Goal: Complete application form: Complete application form

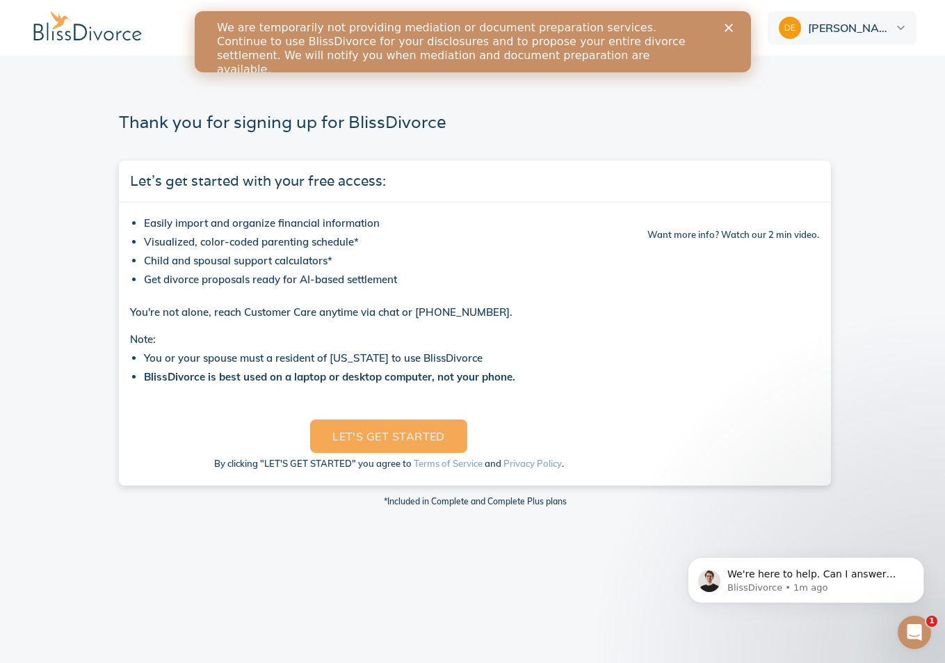
click at [732, 26] on div "Close" at bounding box center [731, 28] width 14 height 8
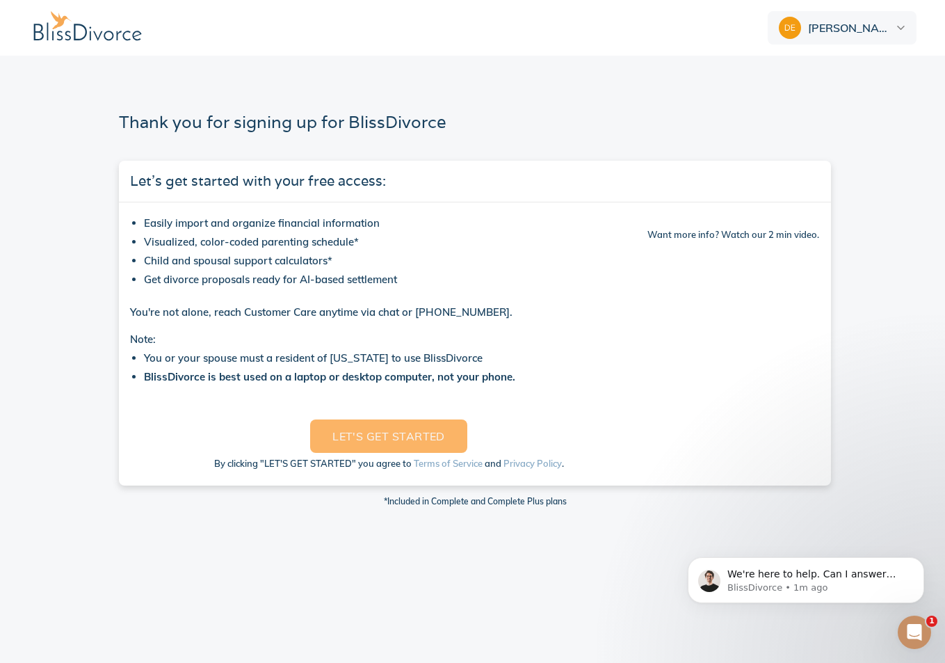
click at [402, 437] on span "LET'S GET STARTED" at bounding box center [388, 435] width 113 height 19
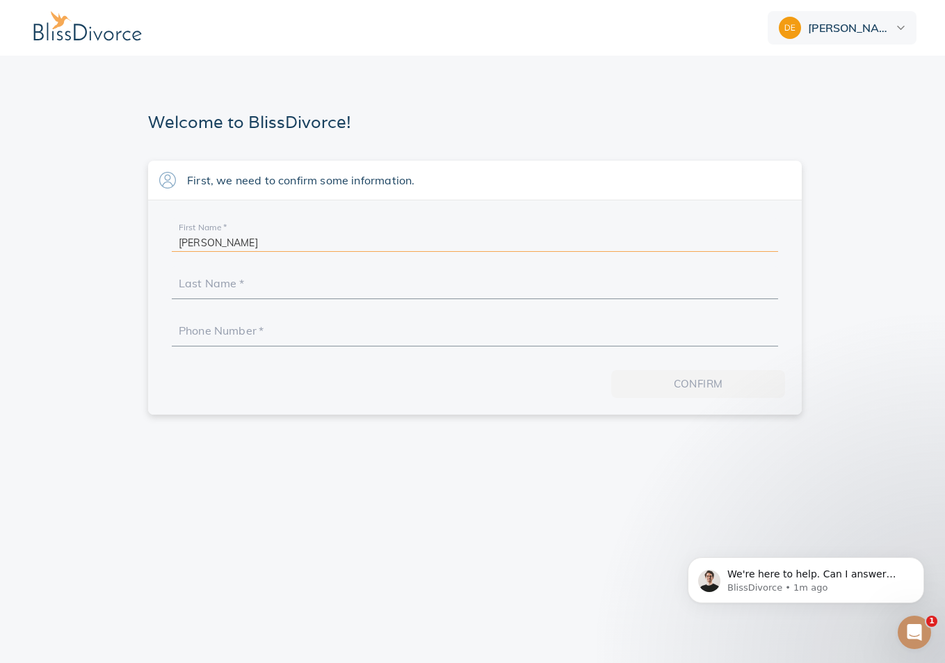
type input "[PERSON_NAME]"
click at [316, 273] on div at bounding box center [475, 285] width 606 height 28
type input "[PERSON_NAME]"
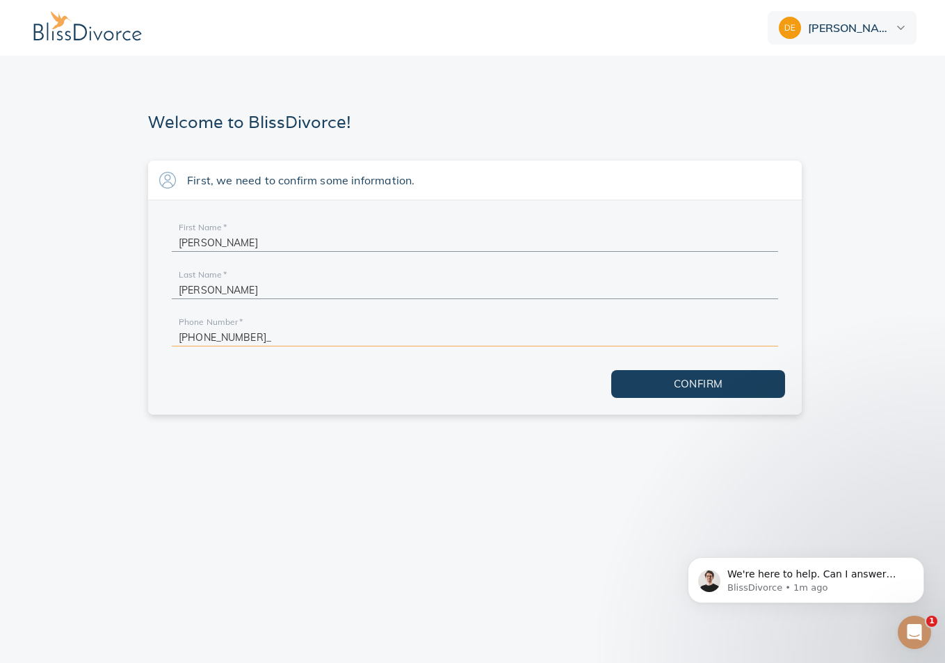
type input "[PHONE_NUMBER]"
click at [667, 380] on span "Confirm" at bounding box center [697, 384] width 129 height 18
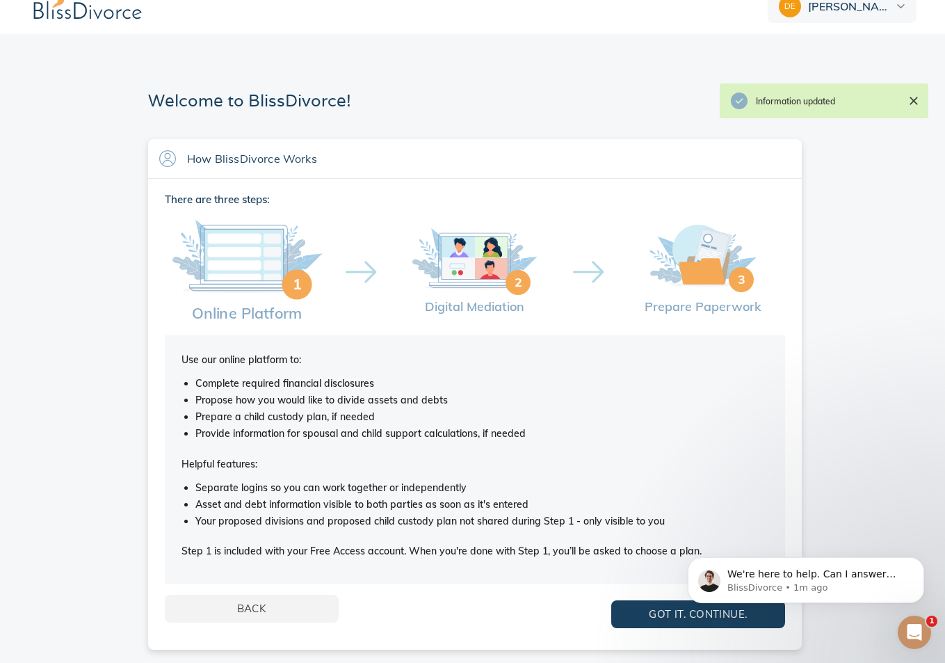
scroll to position [21, 0]
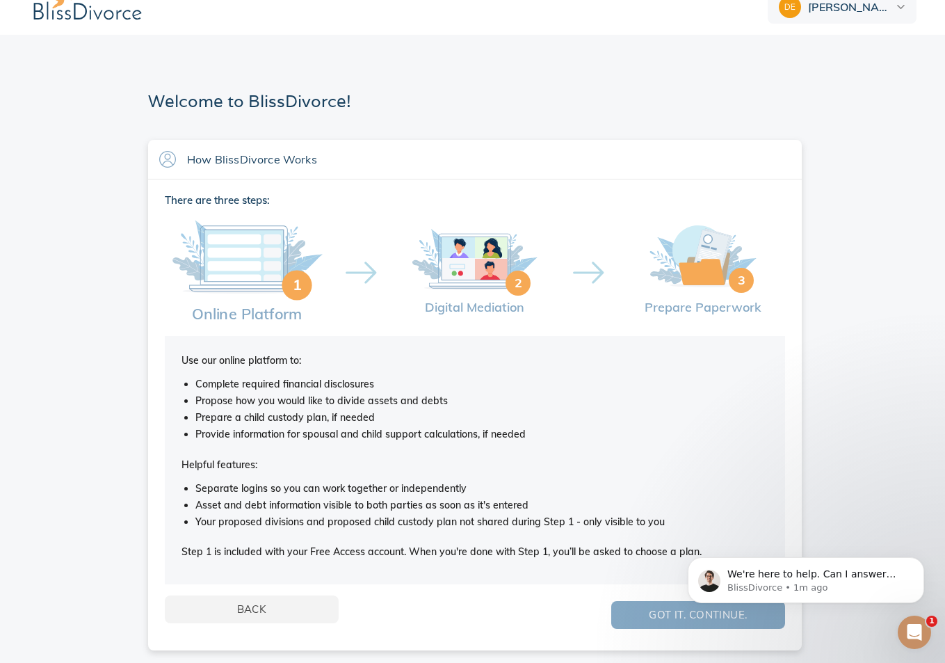
click at [645, 608] on span "Got it. Continue." at bounding box center [697, 615] width 129 height 18
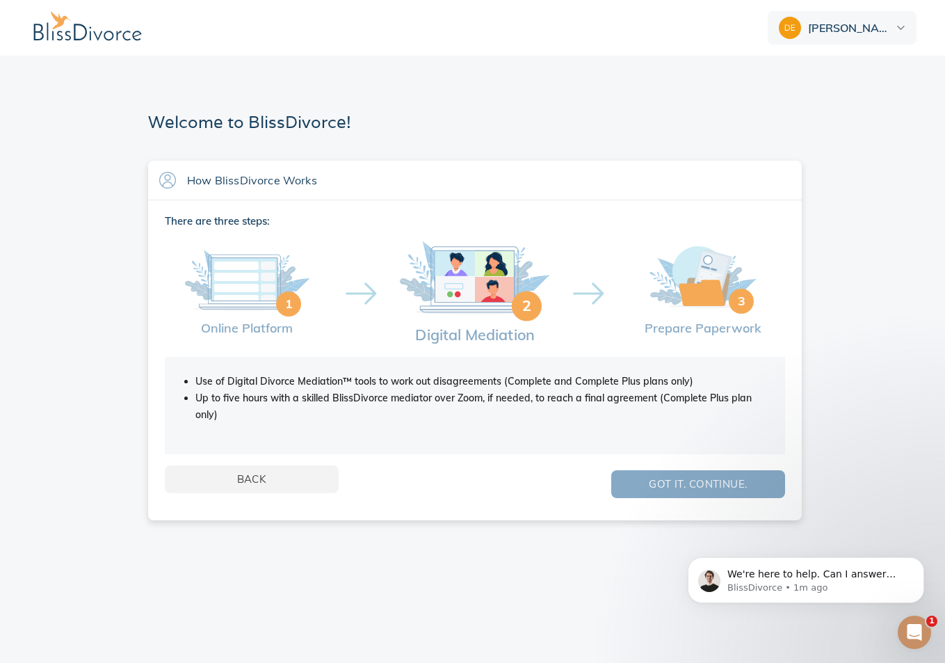
click at [665, 486] on span "Got it. Continue." at bounding box center [697, 484] width 129 height 18
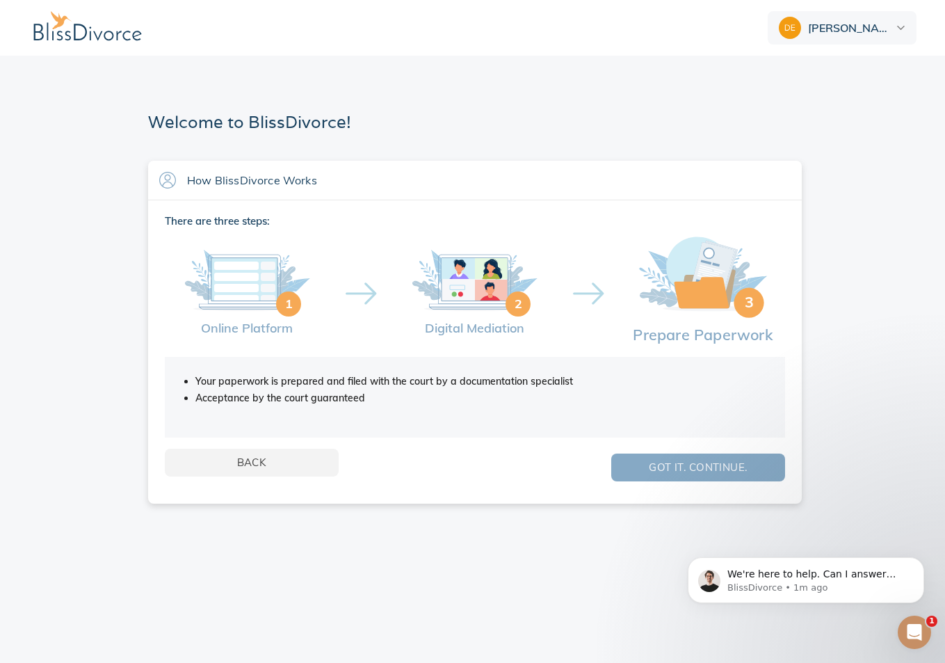
click at [658, 476] on span "Got it. Continue." at bounding box center [697, 467] width 129 height 18
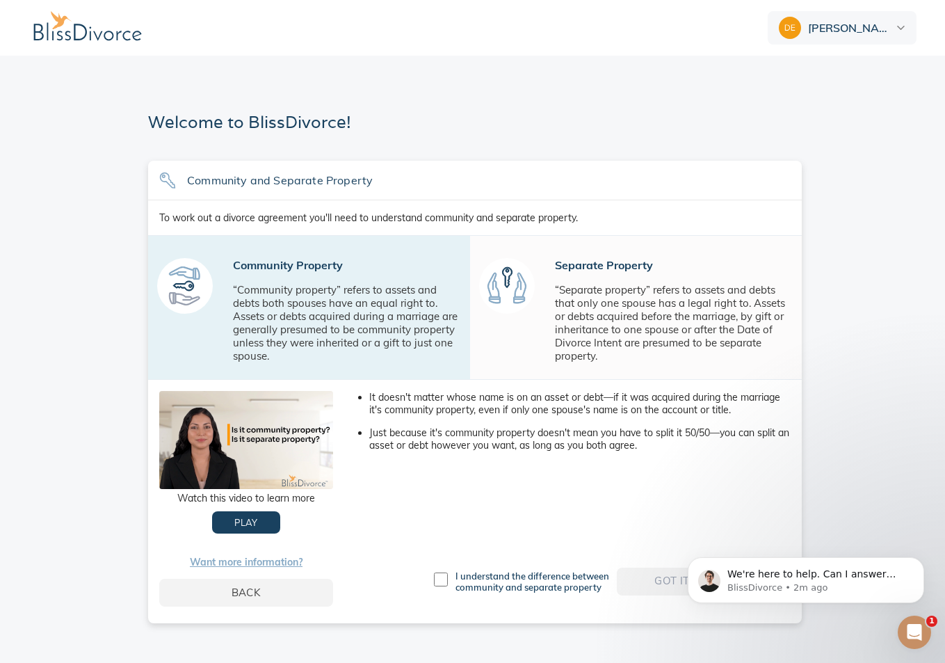
click at [669, 579] on div "I understand the difference between community and separate property Got it. Con…" at bounding box center [610, 581] width 359 height 28
click at [441, 581] on input "checkbox" at bounding box center [441, 579] width 14 height 14
checkbox input "true"
click at [651, 584] on span "Got it. Continue." at bounding box center [703, 581] width 129 height 18
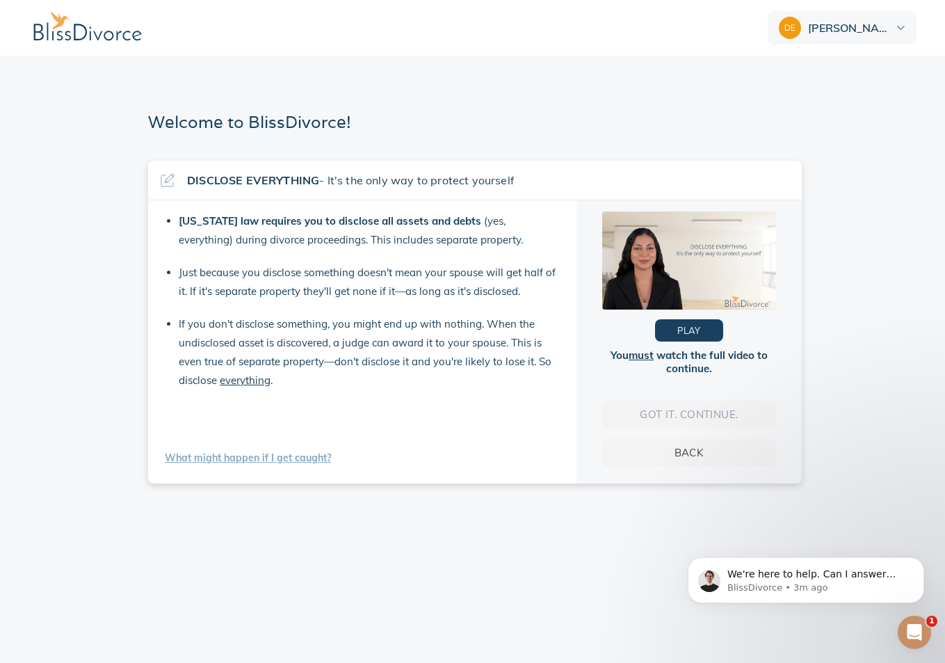
click at [736, 406] on div "Got it. Continue. Back" at bounding box center [689, 433] width 192 height 66
click at [310, 453] on link "What might happen if I get caught?" at bounding box center [248, 457] width 166 height 13
click at [681, 419] on div "Got it. Continue. Back" at bounding box center [689, 433] width 192 height 66
click at [239, 383] on span "everything" at bounding box center [245, 379] width 51 height 13
click at [681, 423] on div "Got it. Continue. Back" at bounding box center [689, 433] width 192 height 66
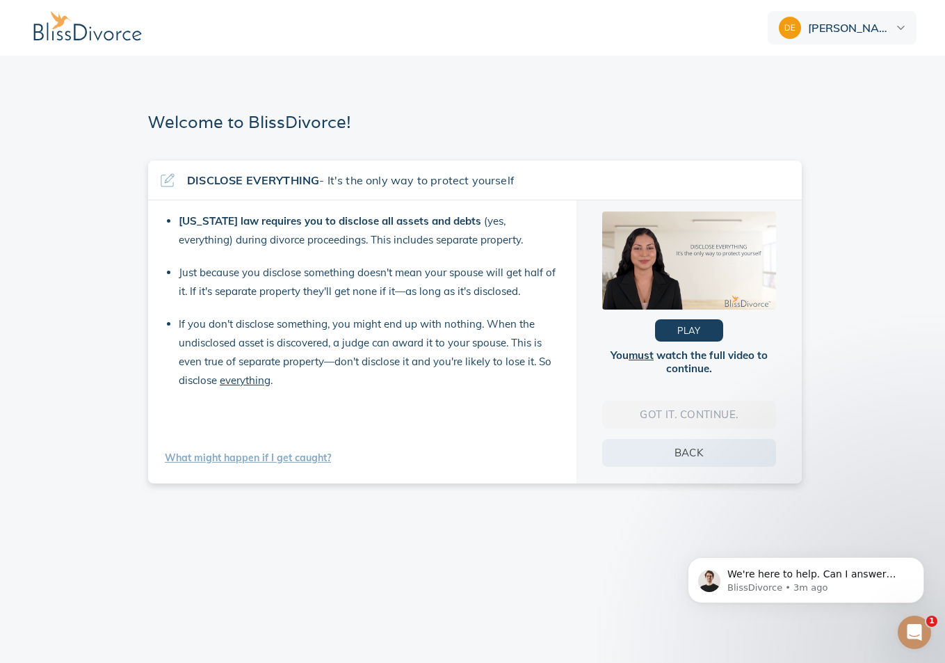
click at [684, 454] on span "Back" at bounding box center [688, 453] width 129 height 18
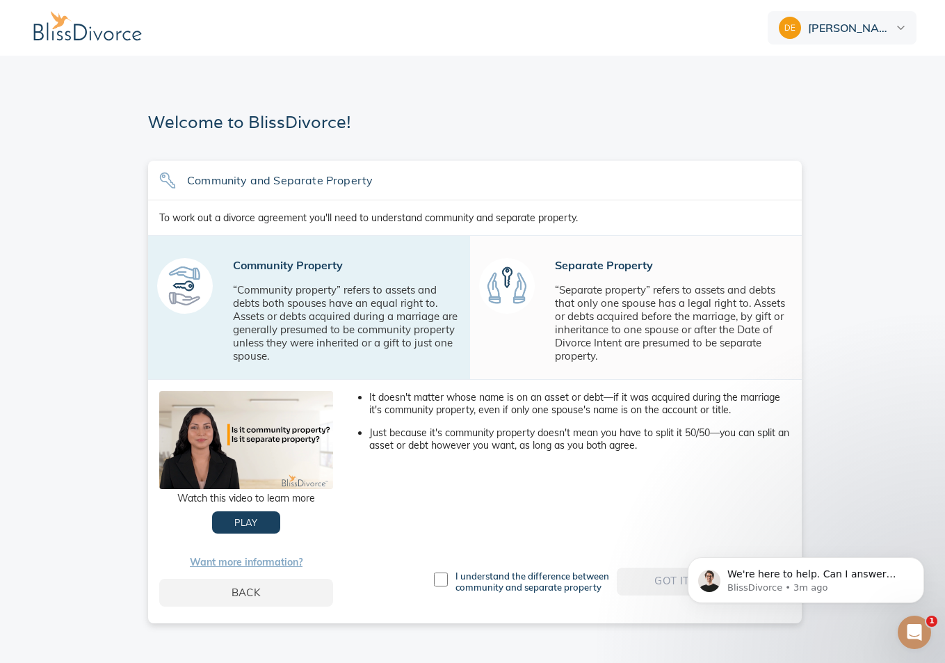
click at [442, 581] on input "checkbox" at bounding box center [441, 579] width 14 height 14
checkbox input "true"
click at [661, 583] on span "Got it. Continue." at bounding box center [703, 581] width 129 height 18
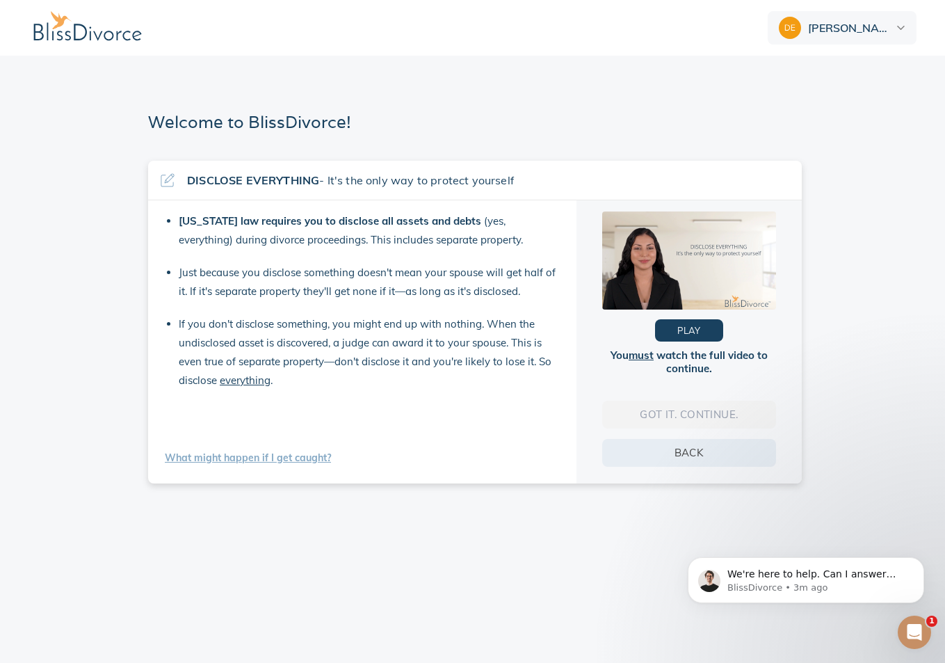
click at [697, 454] on span "Back" at bounding box center [688, 453] width 129 height 18
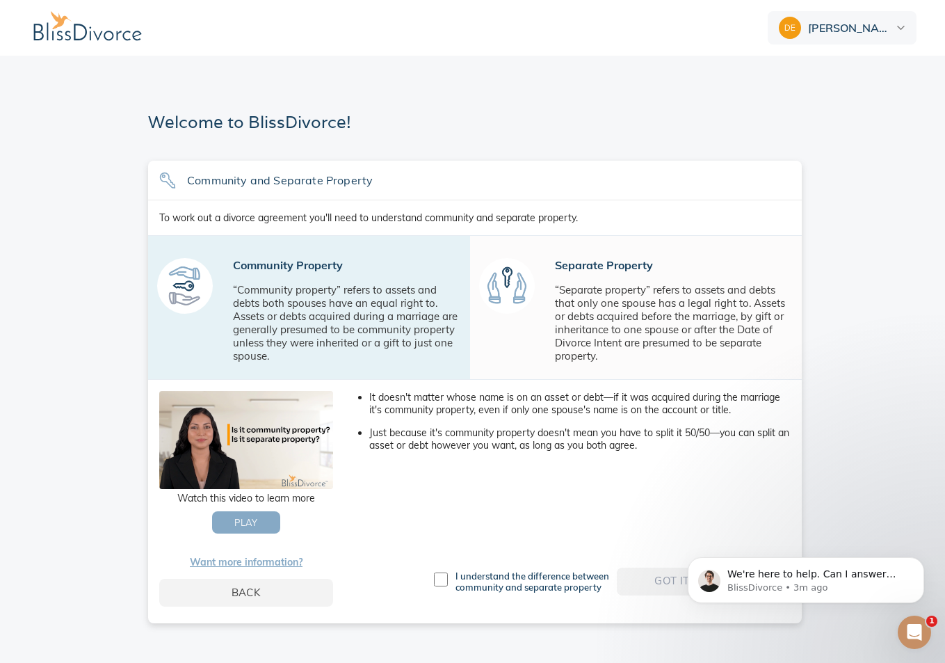
click at [264, 526] on button "Play" at bounding box center [246, 522] width 68 height 22
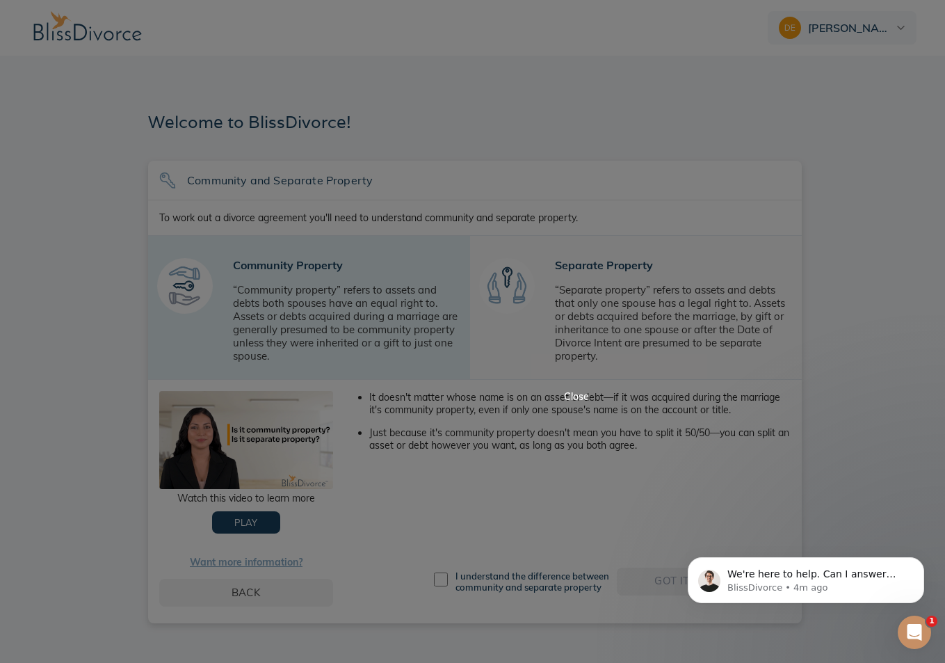
click at [268, 528] on div "Close" at bounding box center [472, 331] width 945 height 663
click at [419, 389] on video at bounding box center [473, 331] width 232 height 116
click at [589, 401] on div "Close" at bounding box center [473, 396] width 232 height 10
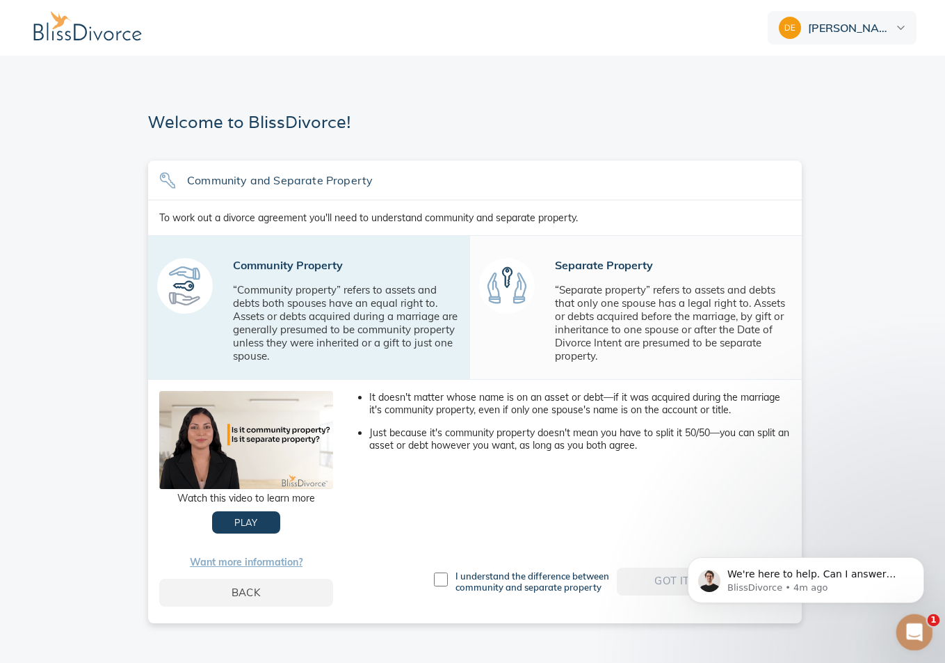
click at [922, 626] on icon "Open Intercom Messenger" at bounding box center [912, 630] width 23 height 23
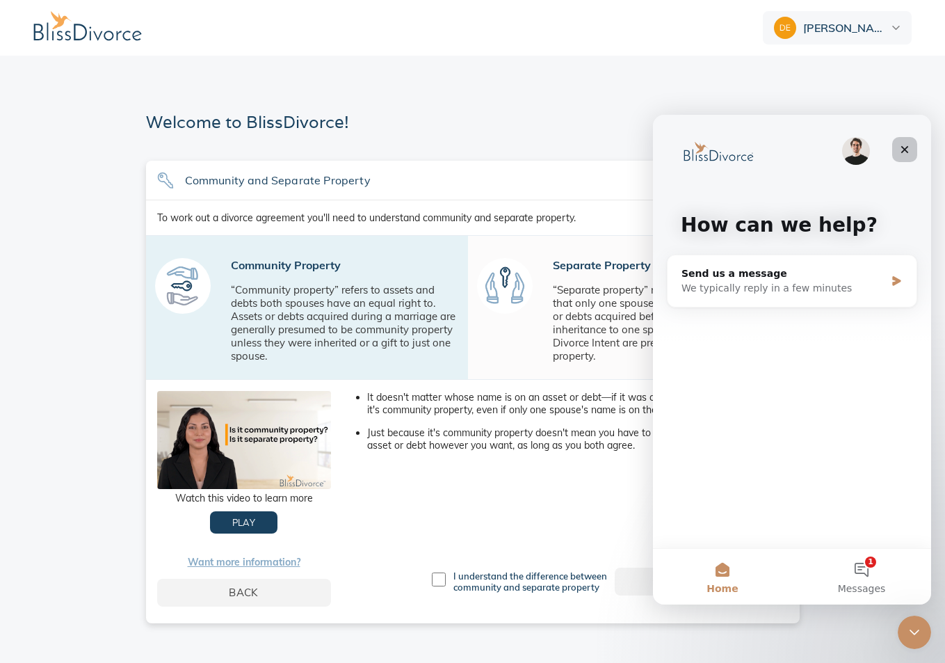
click at [904, 152] on icon "Close" at bounding box center [904, 149] width 11 height 11
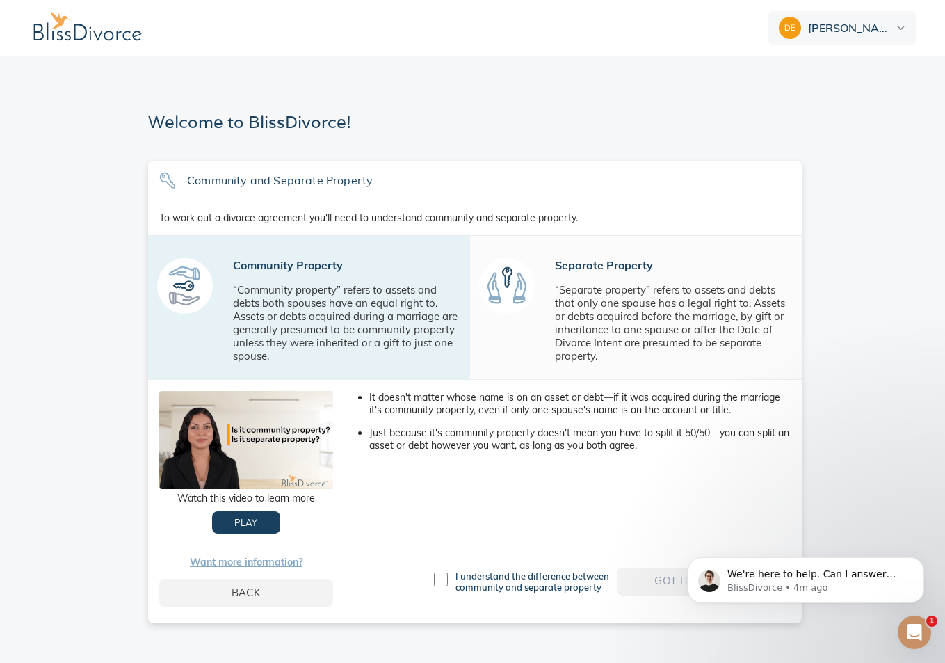
click at [453, 578] on div "I understand the difference between community and separate property" at bounding box center [524, 581] width 186 height 22
click at [442, 580] on input "checkbox" at bounding box center [441, 579] width 14 height 14
checkbox input "true"
click at [667, 587] on span "Got it. Continue." at bounding box center [703, 581] width 129 height 18
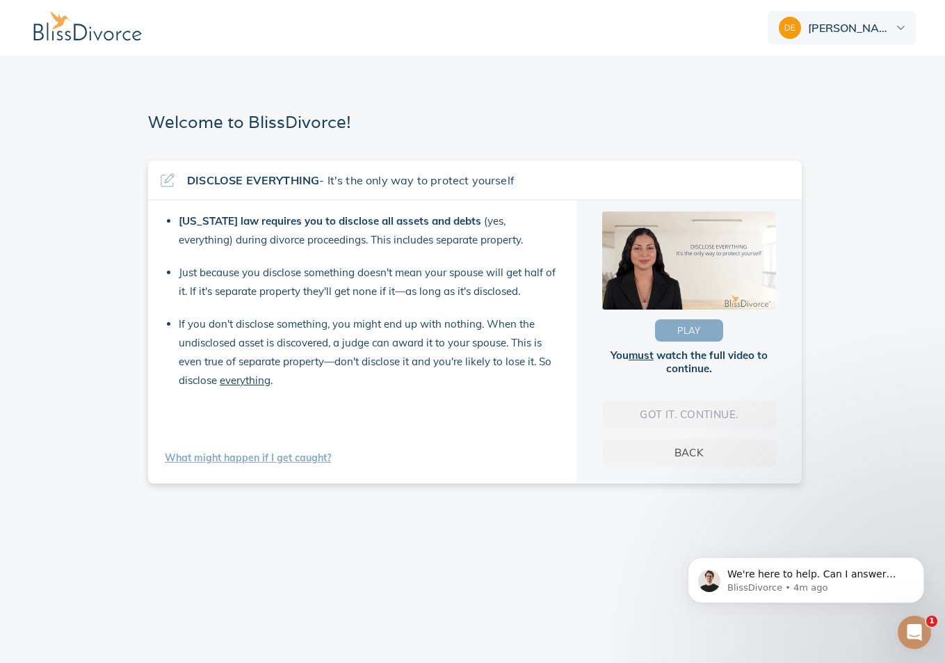
click at [688, 335] on span "PLAY" at bounding box center [689, 331] width 24 height 16
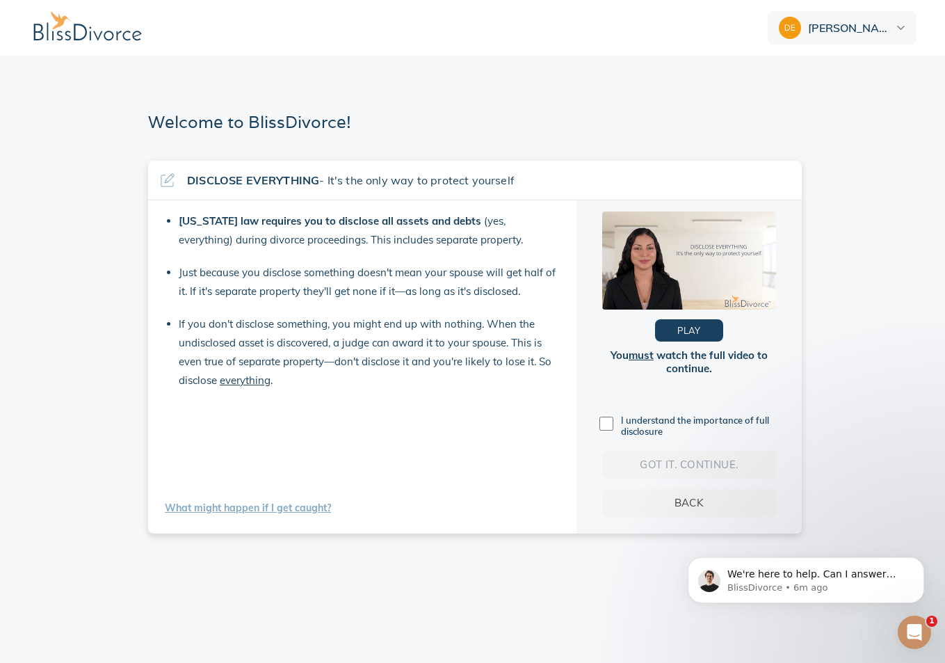
click at [606, 423] on input "checkbox" at bounding box center [606, 423] width 14 height 14
checkbox input "true"
click at [645, 465] on span "Got it. Continue." at bounding box center [688, 464] width 129 height 18
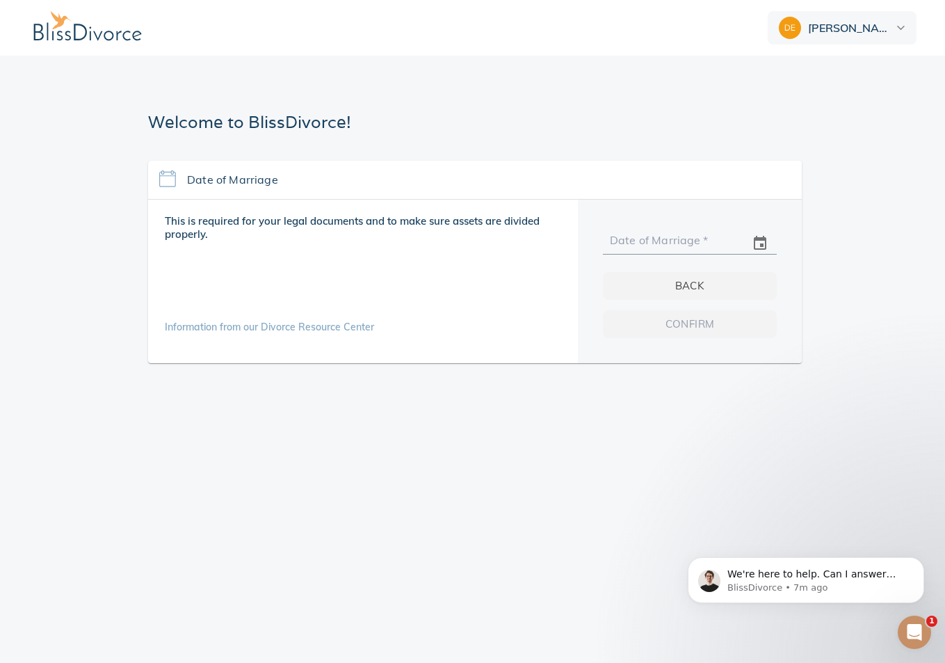
click at [626, 241] on input "text" at bounding box center [674, 243] width 127 height 21
type input "[DATE]"
click at [727, 321] on span "Confirm" at bounding box center [689, 324] width 129 height 18
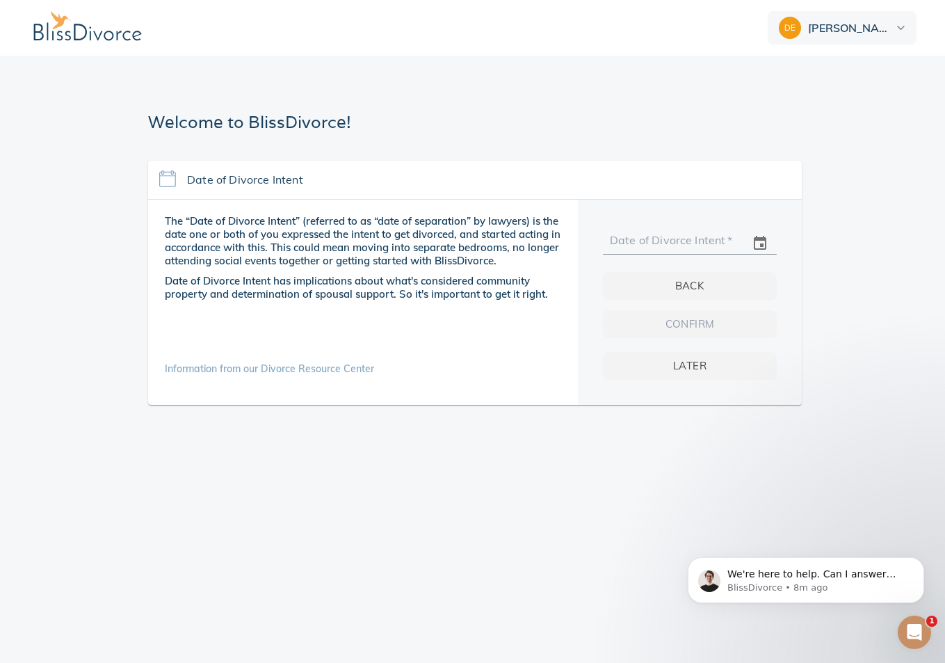
click at [736, 232] on div "Date of Divorce Intent   *" at bounding box center [690, 238] width 174 height 33
click at [759, 241] on icon "change date" at bounding box center [760, 243] width 17 height 17
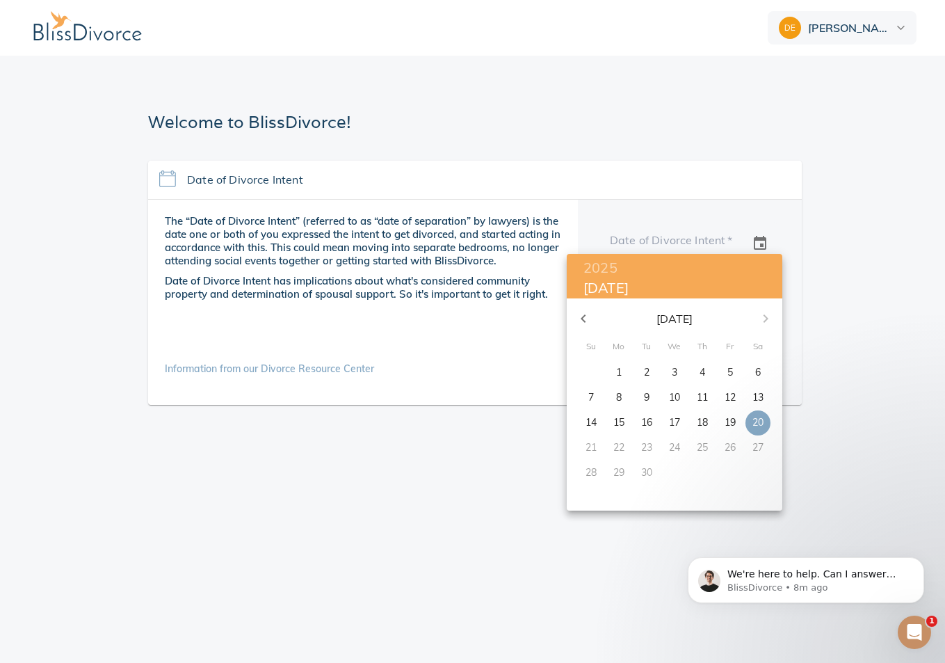
click at [608, 78] on div at bounding box center [472, 331] width 945 height 663
